Goal: Information Seeking & Learning: Check status

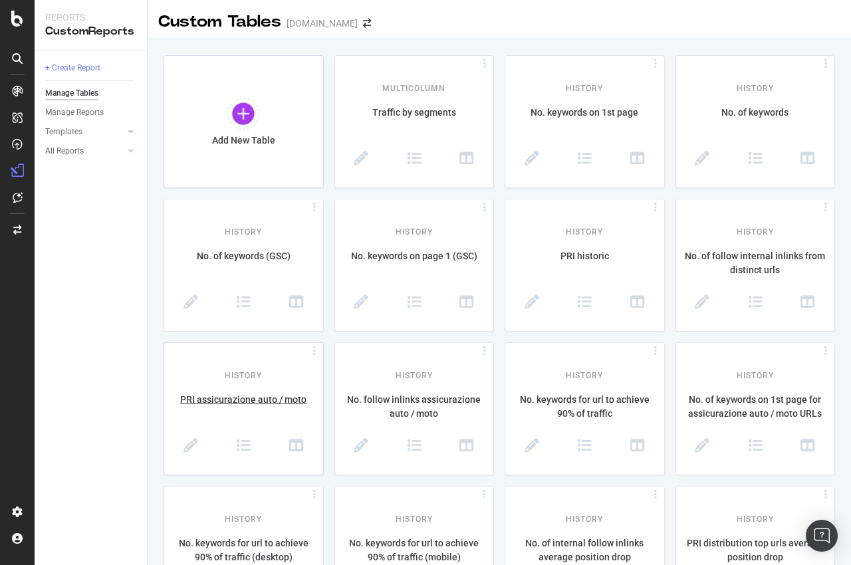
scroll to position [341, 0]
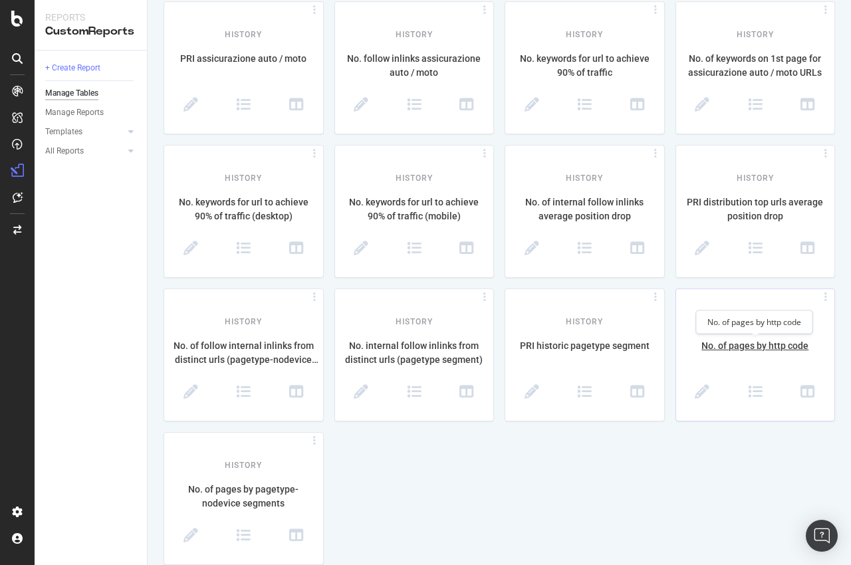
click at [730, 345] on div "No. of pages by http code" at bounding box center [755, 353] width 159 height 28
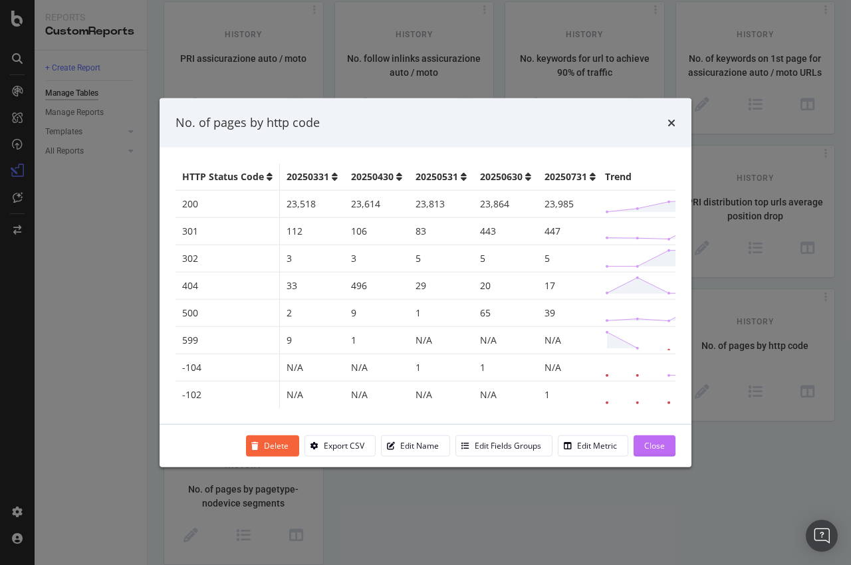
click at [650, 441] on div "Close" at bounding box center [654, 445] width 21 height 11
